Goal: Task Accomplishment & Management: Manage account settings

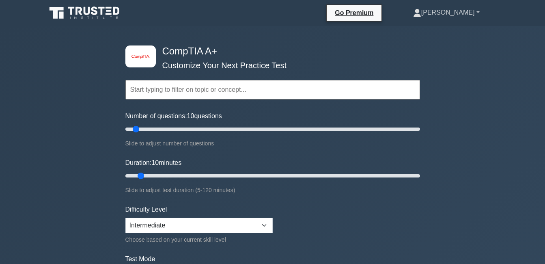
click at [476, 10] on link "[PERSON_NAME]" at bounding box center [447, 12] width 106 height 16
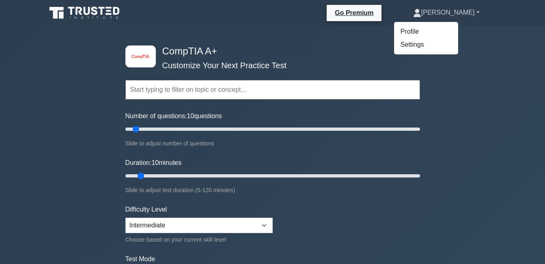
click at [498, 17] on link "[PERSON_NAME]" at bounding box center [447, 12] width 106 height 16
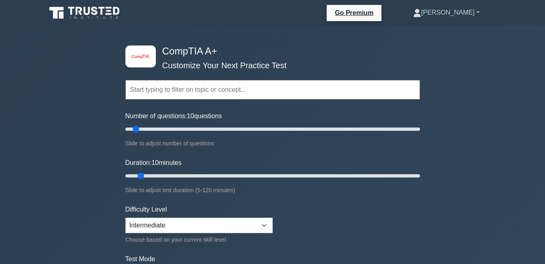
click at [459, 10] on link "[PERSON_NAME]" at bounding box center [447, 12] width 106 height 16
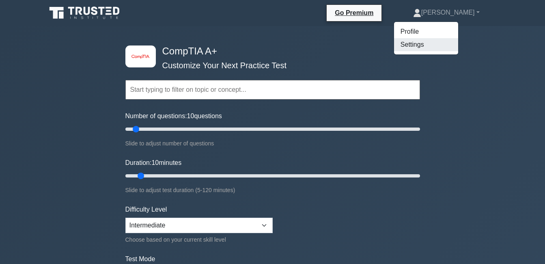
click at [439, 42] on link "Settings" at bounding box center [426, 44] width 64 height 13
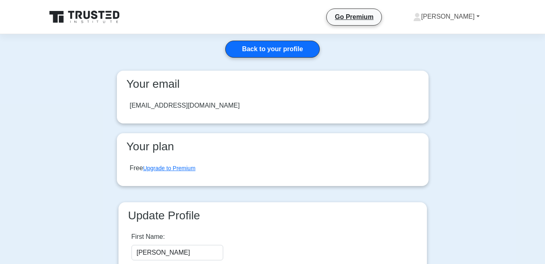
click at [467, 13] on link "[PERSON_NAME]" at bounding box center [447, 17] width 106 height 16
click at [441, 48] on link "Settings" at bounding box center [426, 48] width 64 height 13
drag, startPoint x: 535, startPoint y: 0, endPoint x: 349, endPoint y: 40, distance: 190.1
click at [349, 41] on div "Back to your profile Your email vealuzdugay@gmail.com Your plan Free Upgrade to…" at bounding box center [272, 191] width 325 height 314
drag, startPoint x: 525, startPoint y: 58, endPoint x: 521, endPoint y: 56, distance: 4.7
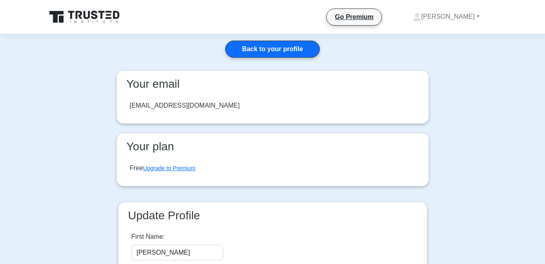
click at [525, 58] on main "Back to your profile Your email vealuzdugay@gmail.com Your plan Free Upgrade to…" at bounding box center [272, 191] width 545 height 314
drag, startPoint x: 455, startPoint y: 14, endPoint x: 431, endPoint y: 41, distance: 35.7
click at [431, 42] on div "Back to your profile Your email vealuzdugay@gmail.com Your plan Free Upgrade to…" at bounding box center [272, 191] width 325 height 314
click at [450, 15] on link "Vea Luz" at bounding box center [447, 17] width 106 height 16
click at [390, 45] on div "Back to your profile Your email vealuzdugay@gmail.com Your plan Free Upgrade to…" at bounding box center [272, 191] width 325 height 314
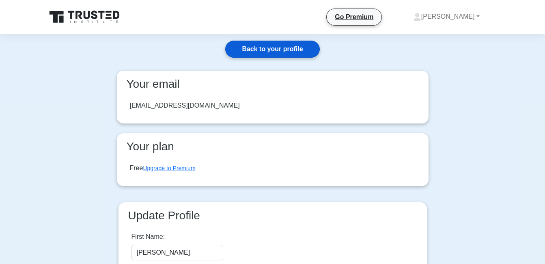
click at [288, 52] on link "Back to your profile" at bounding box center [272, 49] width 94 height 17
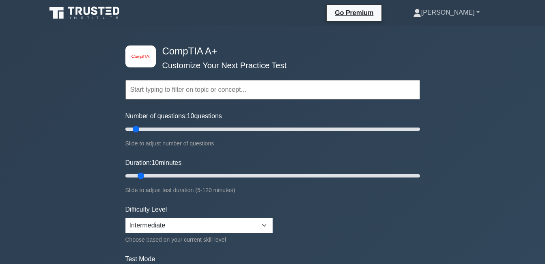
click at [477, 11] on link "Vea Luz" at bounding box center [447, 12] width 106 height 16
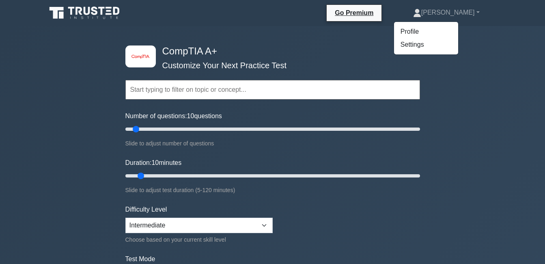
click at [474, 90] on div "image/svg+xml CompTIA A+ Customize Your Next Practice Test Topics Hardware Oper…" at bounding box center [272, 265] width 545 height 478
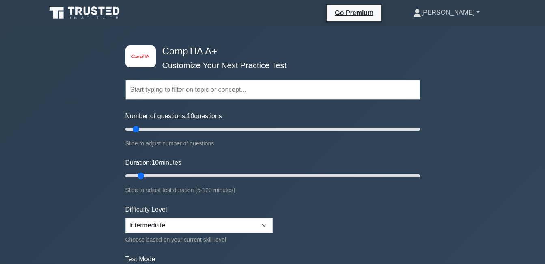
drag, startPoint x: 477, startPoint y: 12, endPoint x: 473, endPoint y: 14, distance: 4.2
click at [477, 12] on link "Vea Luz" at bounding box center [447, 12] width 106 height 16
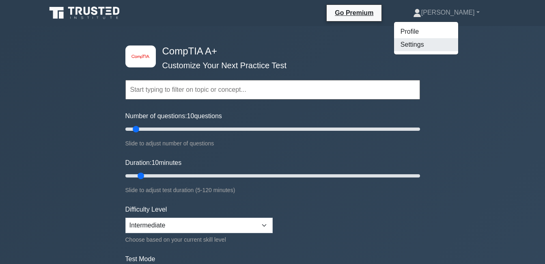
click at [458, 39] on link "Settings" at bounding box center [426, 44] width 64 height 13
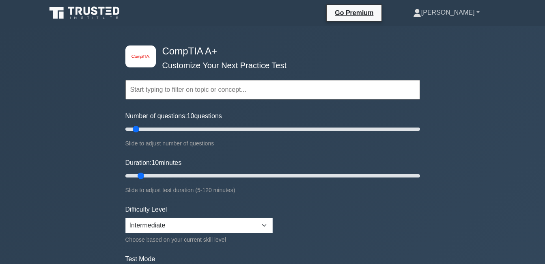
click at [475, 12] on link "Vea Luz" at bounding box center [447, 12] width 106 height 16
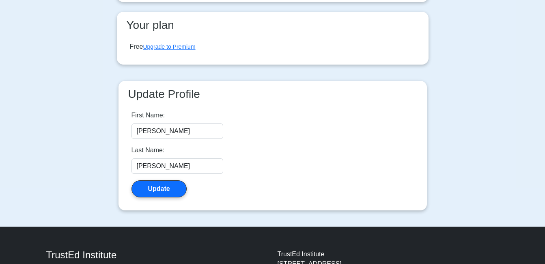
scroll to position [122, 0]
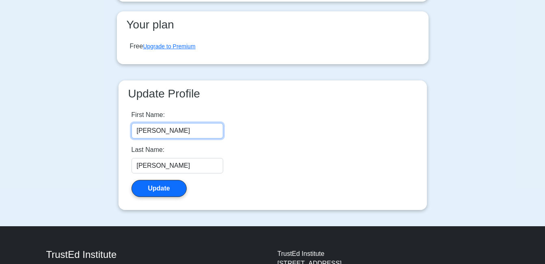
click at [166, 130] on input "vea luz" at bounding box center [178, 130] width 92 height 15
type input "v"
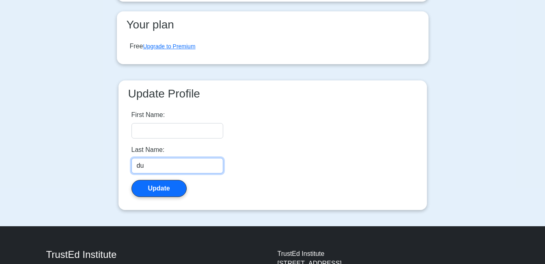
type input "d"
type input "H"
drag, startPoint x: 168, startPoint y: 120, endPoint x: 158, endPoint y: 128, distance: 12.6
click at [162, 124] on div "First Name:" at bounding box center [178, 124] width 92 height 28
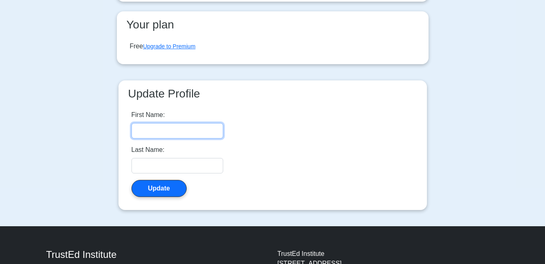
click at [157, 132] on input "First Name:" at bounding box center [178, 130] width 92 height 15
type input "Hazel Mae"
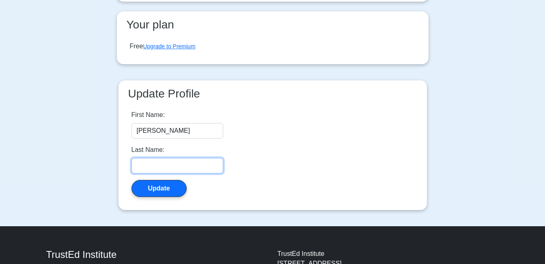
click at [148, 166] on input "Last Name:" at bounding box center [178, 165] width 92 height 15
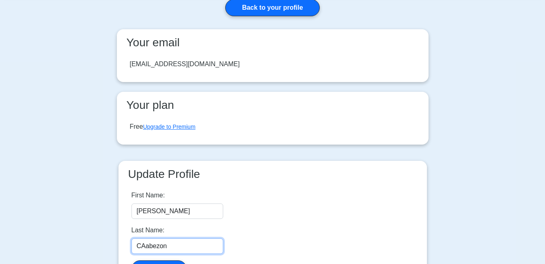
scroll to position [41, 0]
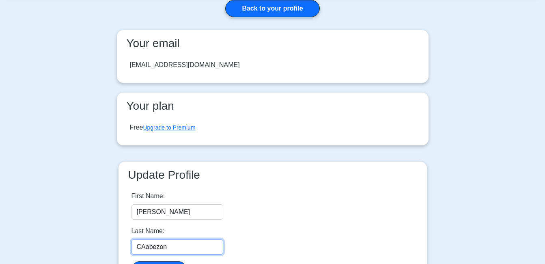
type input "CAabezon"
click at [200, 65] on div "vealuzdugay@gmail.com" at bounding box center [185, 65] width 110 height 10
click at [203, 64] on div "vealuzdugay@gmail.com" at bounding box center [272, 65] width 299 height 23
click at [130, 65] on div "[EMAIL_ADDRESS][DOMAIN_NAME]" at bounding box center [185, 65] width 110 height 10
drag, startPoint x: 132, startPoint y: 65, endPoint x: 215, endPoint y: 74, distance: 82.9
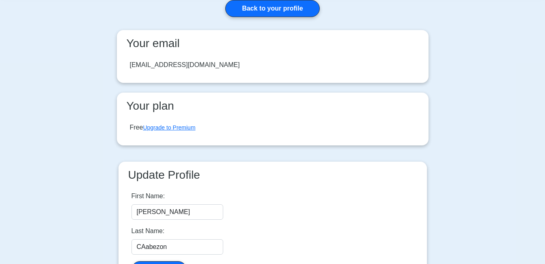
click at [215, 74] on div "[EMAIL_ADDRESS][DOMAIN_NAME]" at bounding box center [272, 65] width 299 height 23
drag, startPoint x: 215, startPoint y: 74, endPoint x: 217, endPoint y: 126, distance: 52.0
click at [217, 126] on div "Free Upgrade to Premium" at bounding box center [272, 127] width 299 height 23
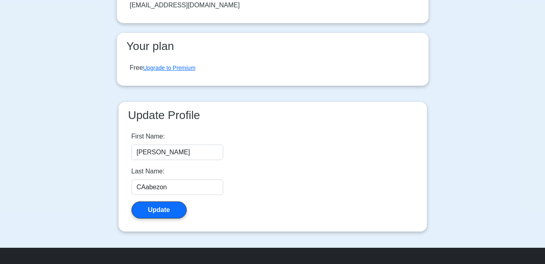
scroll to position [193, 0]
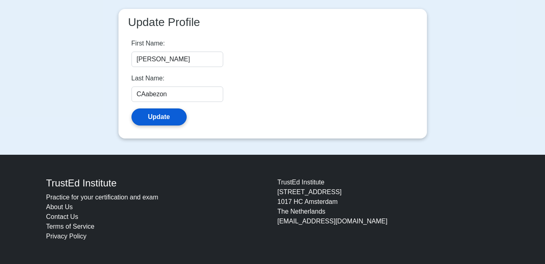
click at [166, 117] on button "Update" at bounding box center [159, 116] width 55 height 17
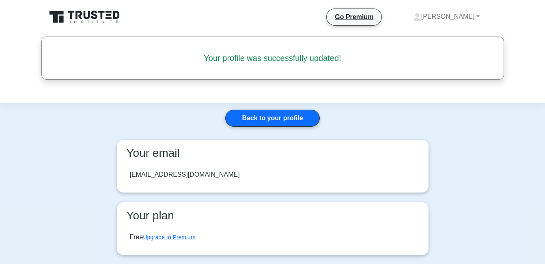
click at [201, 175] on div "vealuzdugay@gmail.com" at bounding box center [185, 175] width 110 height 10
drag, startPoint x: 201, startPoint y: 175, endPoint x: 391, endPoint y: 95, distance: 206.4
click at [391, 95] on header "Go Premium" at bounding box center [272, 51] width 545 height 103
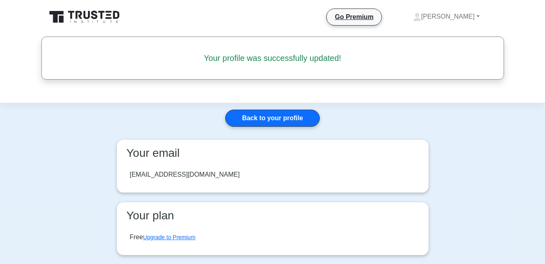
drag, startPoint x: 201, startPoint y: 172, endPoint x: 116, endPoint y: 168, distance: 85.8
click at [116, 168] on div "Your email vealuzdugay@gmail.com Your plan Free Upgrade to Premium" at bounding box center [273, 202] width 322 height 125
drag, startPoint x: 116, startPoint y: 168, endPoint x: 398, endPoint y: 108, distance: 288.3
click at [398, 108] on div "Back to your profile Your email vealuzdugay@gmail.com Your plan Free Upgrade to…" at bounding box center [272, 260] width 325 height 314
click at [258, 61] on h5 "Your profile was successfully updated!" at bounding box center [273, 58] width 426 height 10
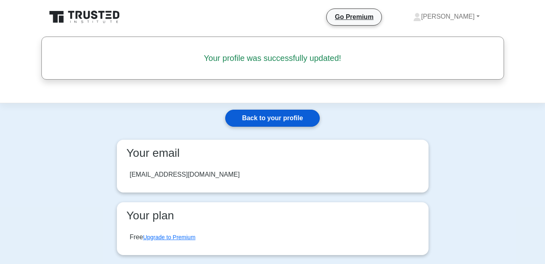
click at [260, 116] on link "Back to your profile" at bounding box center [272, 118] width 94 height 17
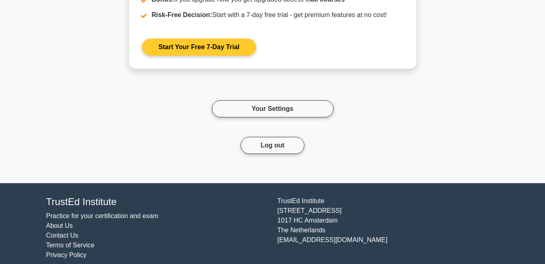
scroll to position [1328, 0]
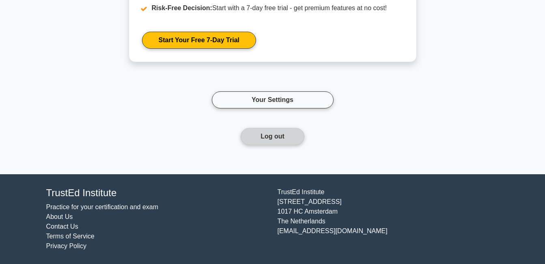
click at [277, 136] on button "Log out" at bounding box center [273, 136] width 64 height 17
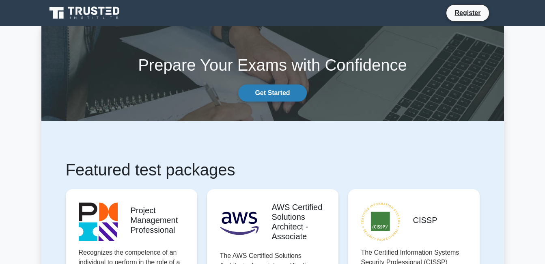
click at [271, 91] on link "Get Started" at bounding box center [272, 92] width 68 height 17
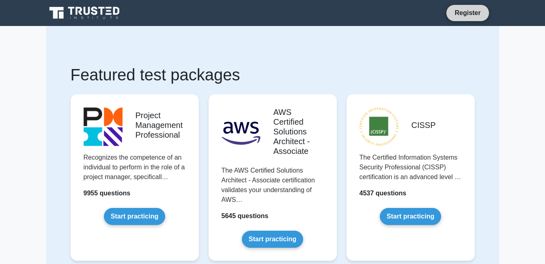
click at [458, 12] on link "Register" at bounding box center [468, 13] width 36 height 10
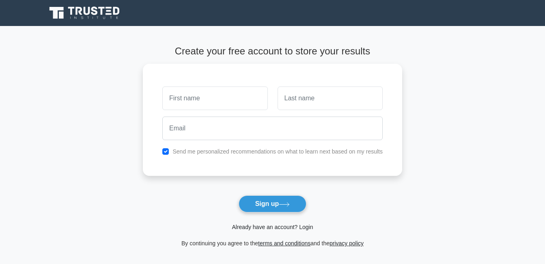
click at [270, 226] on link "Already have an account? Login" at bounding box center [272, 227] width 81 height 6
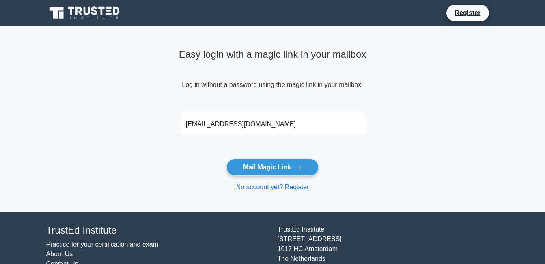
click at [234, 123] on input "[EMAIL_ADDRESS][DOMAIN_NAME]" at bounding box center [273, 124] width 188 height 24
type input "[EMAIL_ADDRESS][DOMAIN_NAME]"
click at [263, 170] on button "Mail Magic Link" at bounding box center [273, 167] width 92 height 17
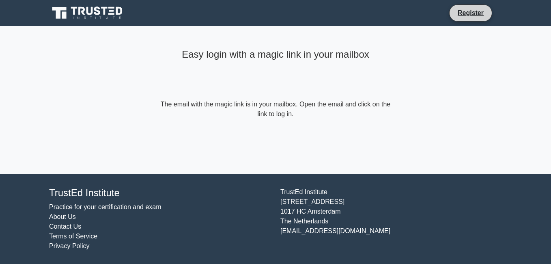
click at [469, 7] on li "Register" at bounding box center [470, 12] width 43 height 17
click at [286, 113] on form "The email with the magic link is in your mailbox. Open the email and click on t…" at bounding box center [276, 108] width 234 height 19
click at [467, 14] on link "Register" at bounding box center [471, 13] width 36 height 10
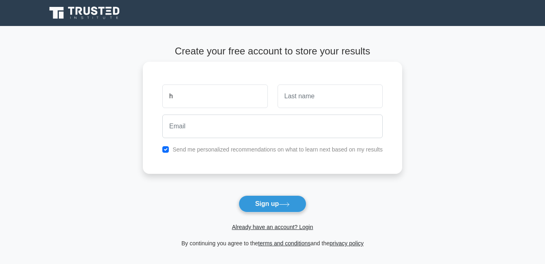
type input "[PERSON_NAME]"
click at [293, 96] on input "text" at bounding box center [330, 96] width 105 height 24
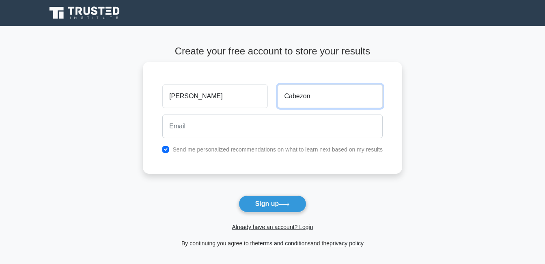
type input "Cabezon"
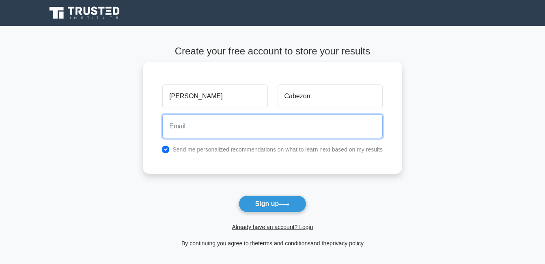
click at [188, 127] on input "email" at bounding box center [272, 126] width 220 height 24
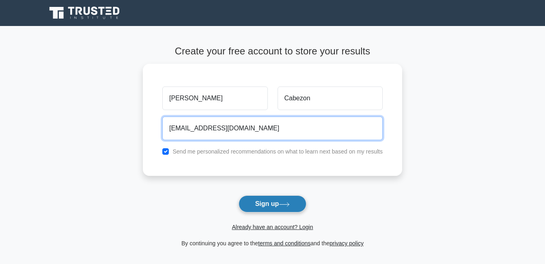
type input "[EMAIL_ADDRESS][DOMAIN_NAME]"
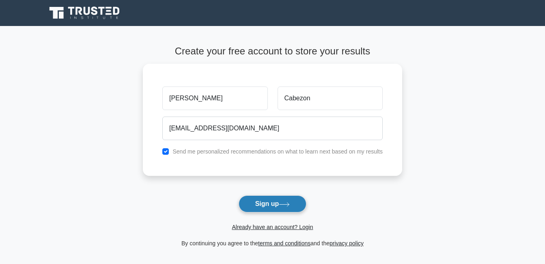
click at [277, 203] on button "Sign up" at bounding box center [273, 203] width 68 height 17
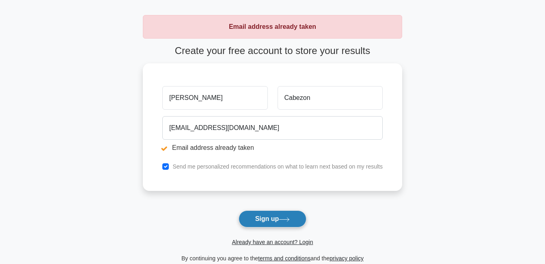
scroll to position [122, 0]
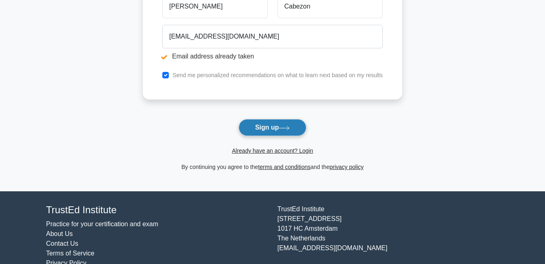
click at [271, 130] on button "Sign up" at bounding box center [273, 127] width 68 height 17
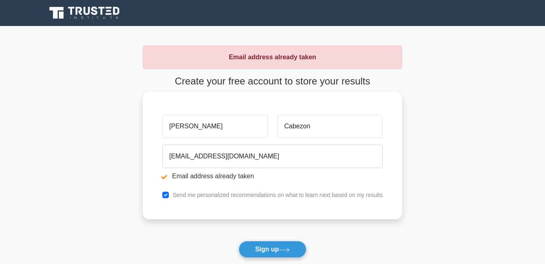
click at [200, 127] on input "[PERSON_NAME]" at bounding box center [214, 126] width 105 height 24
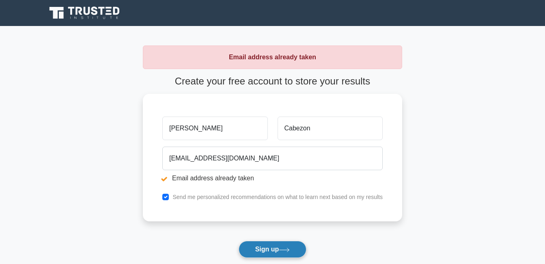
type input "Hazel"
click at [268, 251] on button "Sign up" at bounding box center [273, 249] width 68 height 17
click at [268, 250] on button "Sign up" at bounding box center [273, 249] width 68 height 17
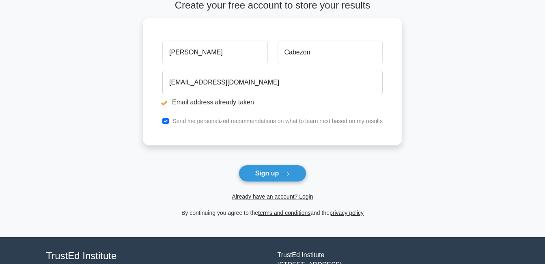
scroll to position [81, 0]
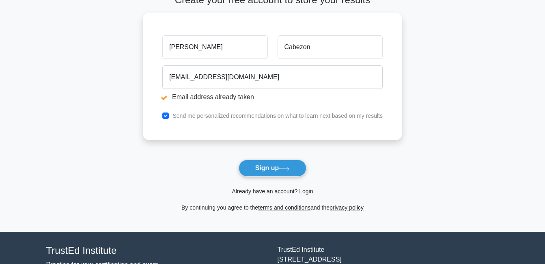
click at [260, 191] on link "Already have an account? Login" at bounding box center [272, 191] width 81 height 6
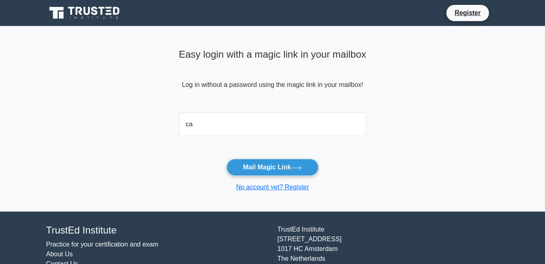
click at [227, 159] on button "Mail Magic Link" at bounding box center [273, 167] width 92 height 17
click at [398, 115] on main "Easy login with a magic link in your mailbox Log in without a password using th…" at bounding box center [272, 119] width 545 height 186
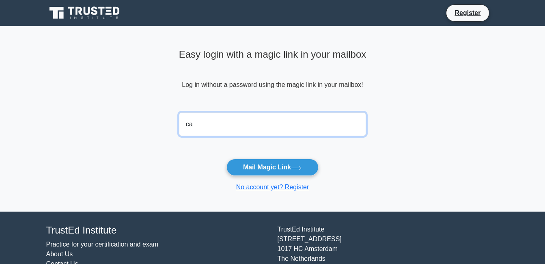
click at [219, 123] on input "ca" at bounding box center [273, 124] width 188 height 24
click at [227, 159] on button "Mail Magic Link" at bounding box center [273, 167] width 92 height 17
type input "[EMAIL_ADDRESS][DOMAIN_NAME]"
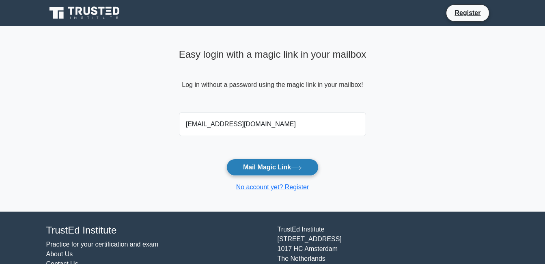
click at [254, 168] on button "Mail Magic Link" at bounding box center [273, 167] width 92 height 17
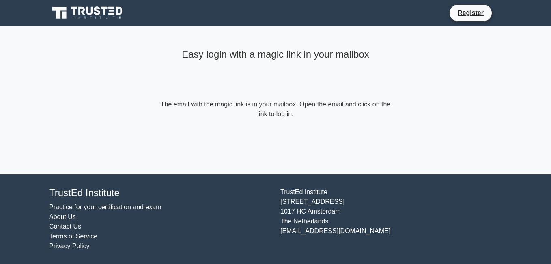
click at [198, 55] on h4 "Easy login with a magic link in your mailbox" at bounding box center [276, 55] width 234 height 12
click at [199, 54] on h4 "Easy login with a magic link in your mailbox" at bounding box center [276, 55] width 234 height 12
click at [428, 69] on main "Easy login with a magic link in your mailbox The email with the magic link is i…" at bounding box center [275, 100] width 551 height 148
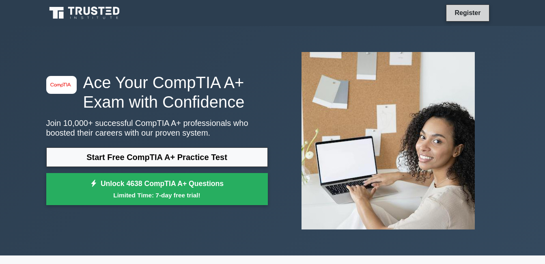
click at [460, 10] on link "Register" at bounding box center [468, 13] width 36 height 10
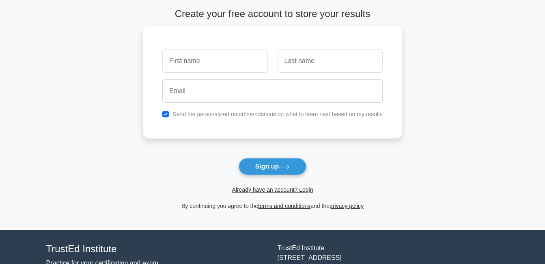
scroll to position [94, 0]
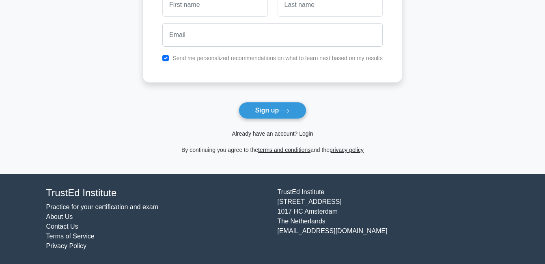
click at [307, 134] on link "Already have an account? Login" at bounding box center [272, 133] width 81 height 6
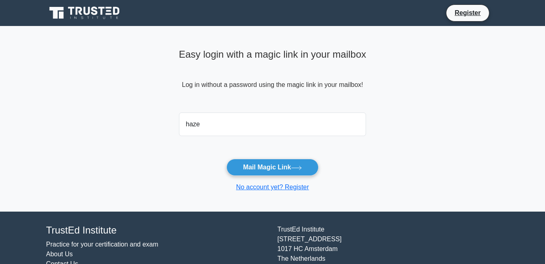
type input "[EMAIL_ADDRESS][DOMAIN_NAME]"
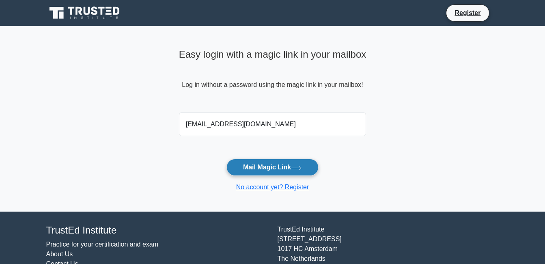
click at [284, 165] on button "Mail Magic Link" at bounding box center [273, 167] width 92 height 17
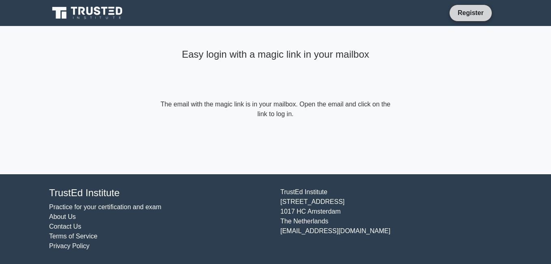
click at [460, 11] on link "Register" at bounding box center [471, 13] width 36 height 10
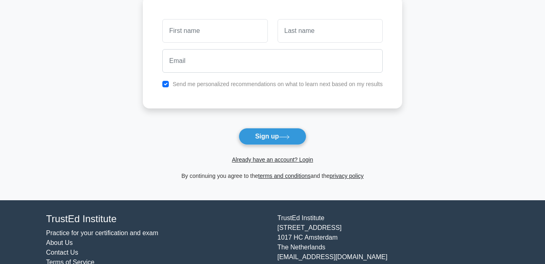
scroll to position [53, 0]
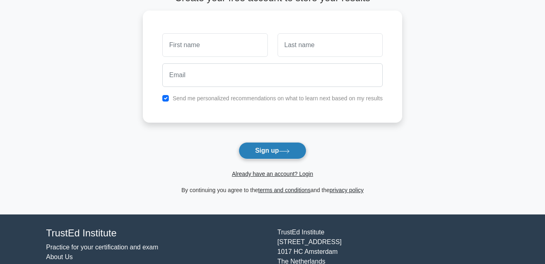
click at [295, 153] on button "Sign up" at bounding box center [273, 150] width 68 height 17
click at [305, 172] on link "Already have an account? Login" at bounding box center [272, 174] width 81 height 6
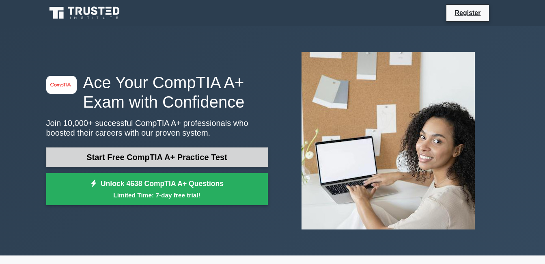
click at [225, 154] on link "Start Free CompTIA A+ Practice Test" at bounding box center [157, 156] width 222 height 19
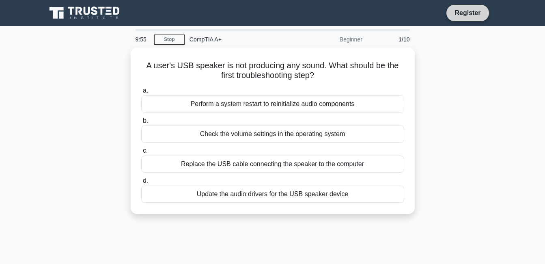
click at [474, 11] on link "Register" at bounding box center [468, 13] width 36 height 10
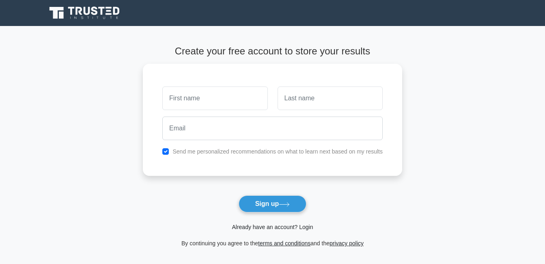
click at [305, 227] on link "Already have an account? Login" at bounding box center [272, 227] width 81 height 6
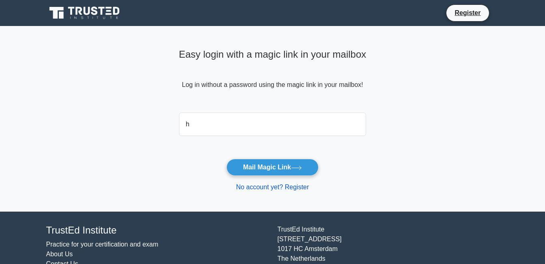
type input "hazelmaecabezon2004@gmail.com"
click at [295, 186] on link "No account yet? Register" at bounding box center [272, 187] width 73 height 7
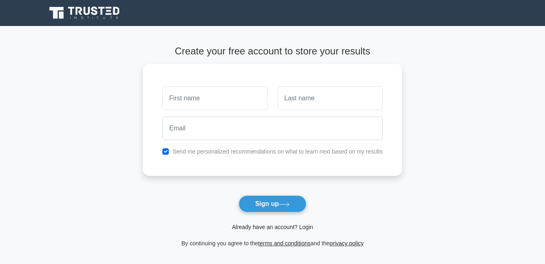
click at [302, 228] on link "Already have an account? Login" at bounding box center [272, 227] width 81 height 6
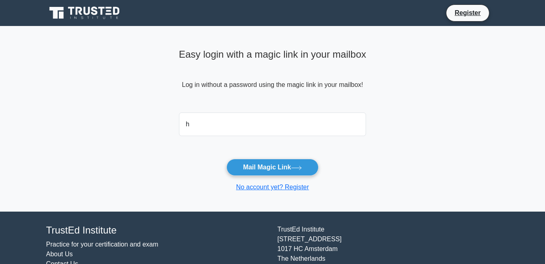
type input "[EMAIL_ADDRESS][DOMAIN_NAME]"
click at [227, 159] on button "Mail Magic Link" at bounding box center [273, 167] width 92 height 17
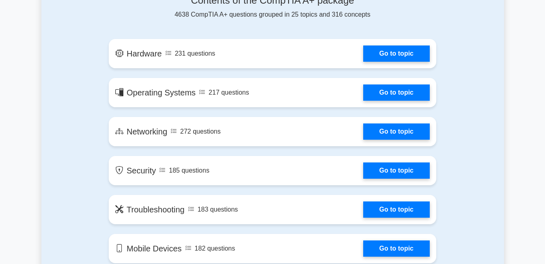
scroll to position [487, 0]
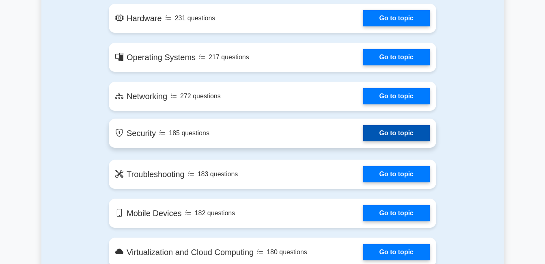
click at [395, 136] on link "Go to topic" at bounding box center [396, 133] width 67 height 16
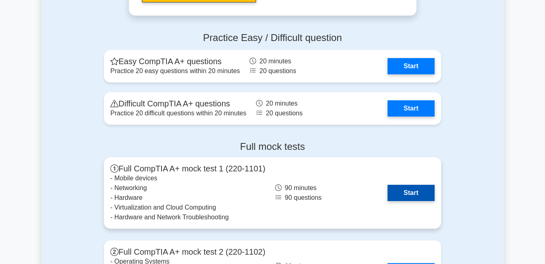
scroll to position [1624, 0]
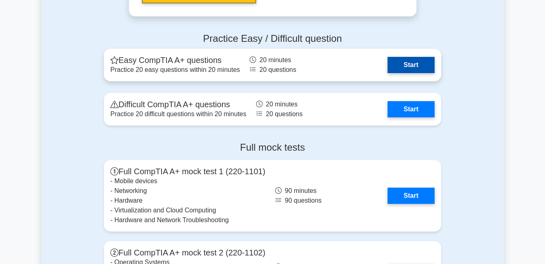
click at [392, 70] on link "Start" at bounding box center [411, 65] width 47 height 16
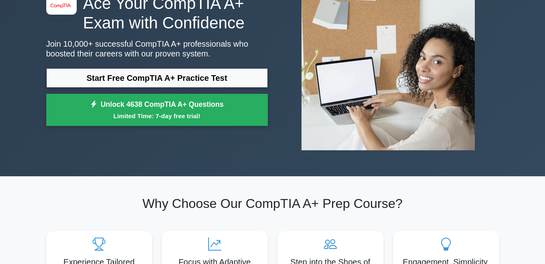
scroll to position [0, 0]
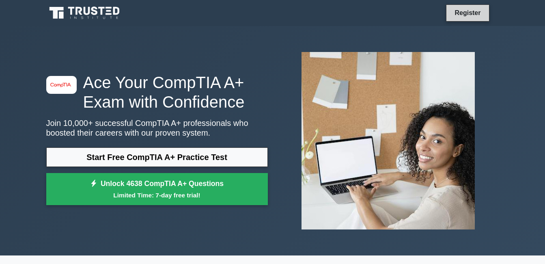
click at [456, 15] on link "Register" at bounding box center [468, 13] width 36 height 10
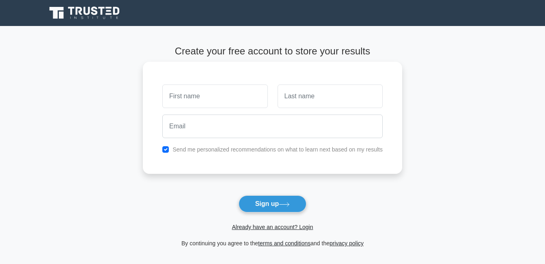
click at [229, 94] on input "text" at bounding box center [214, 96] width 105 height 24
type input "[PERSON_NAME]"
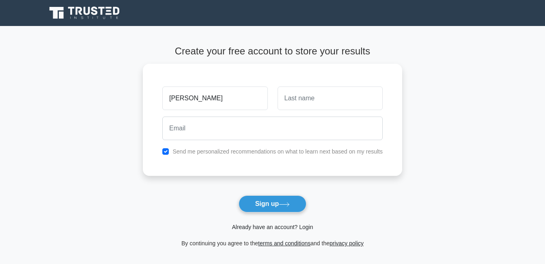
click at [281, 228] on link "Already have an account? Login" at bounding box center [272, 227] width 81 height 6
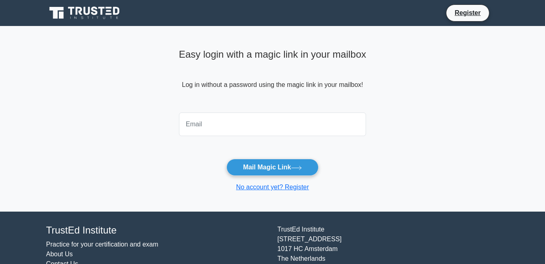
click at [240, 130] on input "email" at bounding box center [273, 124] width 188 height 24
type input "hazelmaecabezon2004@gmail.com"
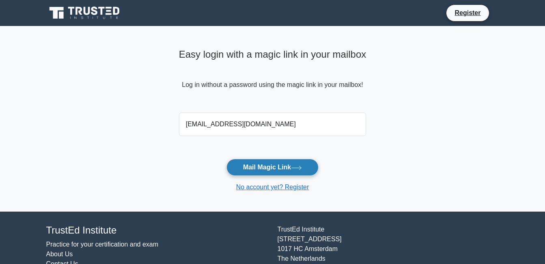
click at [301, 164] on button "Mail Magic Link" at bounding box center [273, 167] width 92 height 17
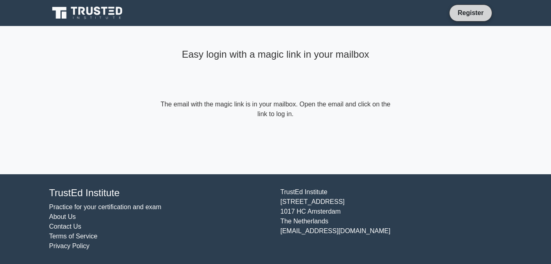
click at [467, 13] on link "Register" at bounding box center [471, 13] width 36 height 10
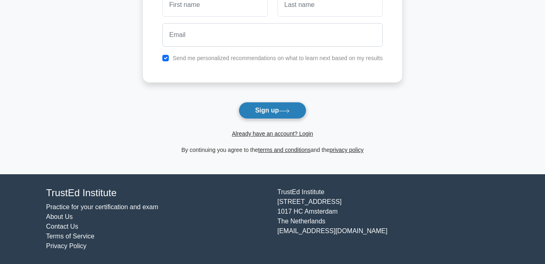
scroll to position [13, 0]
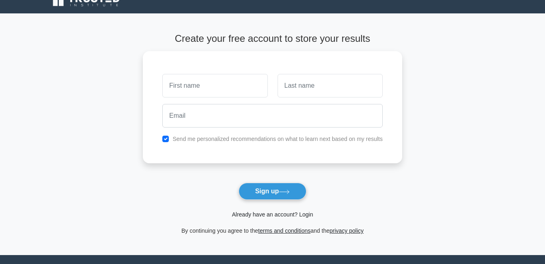
click at [246, 213] on link "Already have an account? Login" at bounding box center [272, 214] width 81 height 6
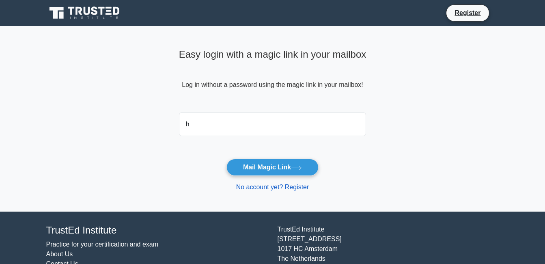
type input "[EMAIL_ADDRESS][DOMAIN_NAME]"
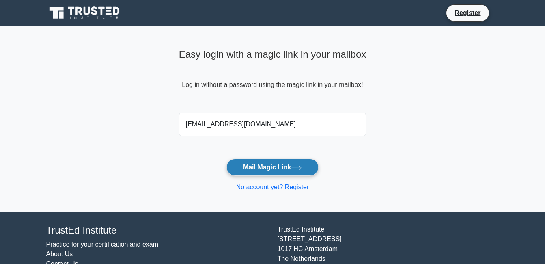
click at [268, 164] on button "Mail Magic Link" at bounding box center [273, 167] width 92 height 17
